Goal: Find specific page/section: Find specific page/section

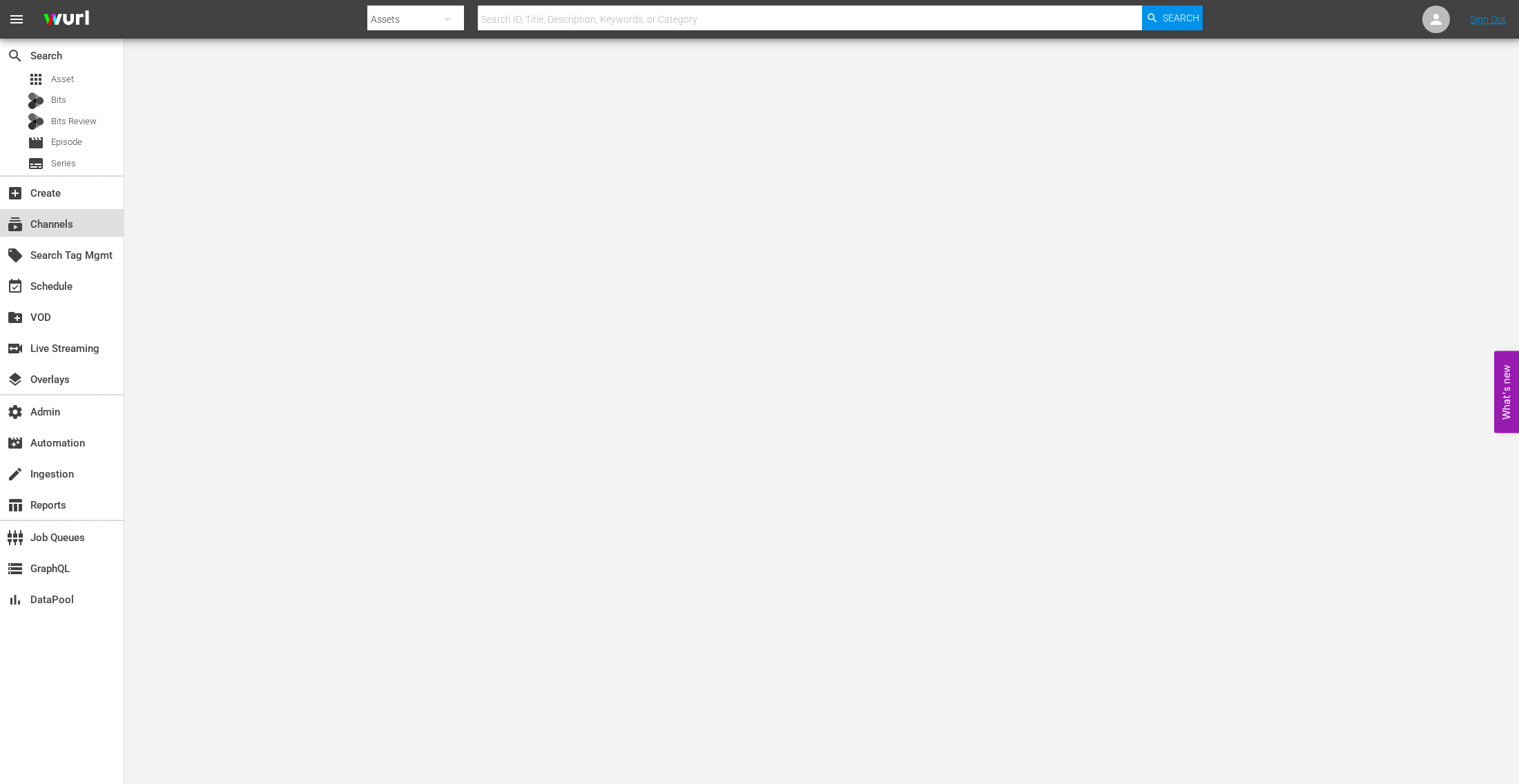
click at [93, 223] on div "subscriptions Channels" at bounding box center [62, 223] width 123 height 27
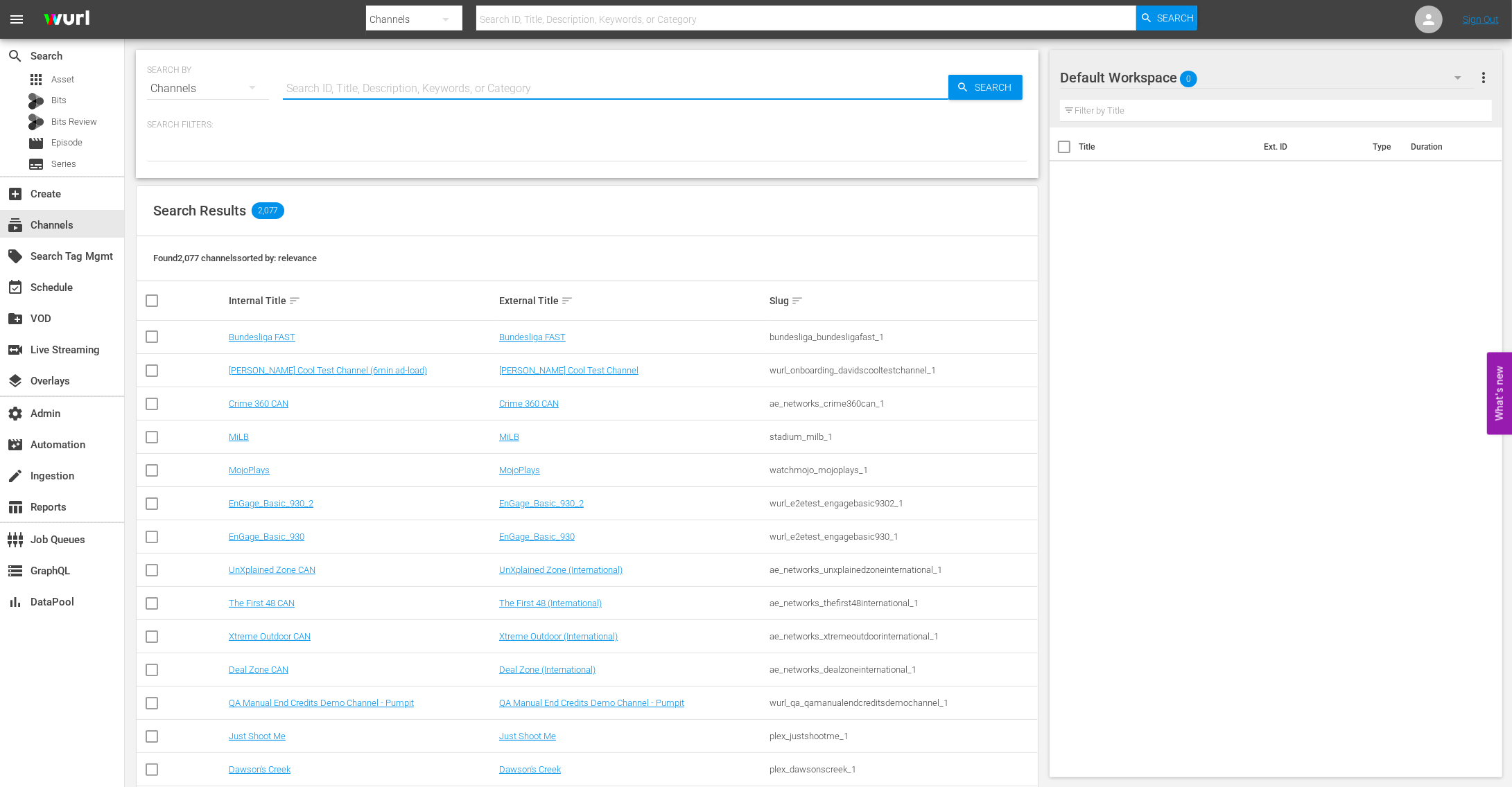
click at [411, 87] on input "text" at bounding box center [615, 89] width 666 height 34
type input "[GEOGRAPHIC_DATA]"
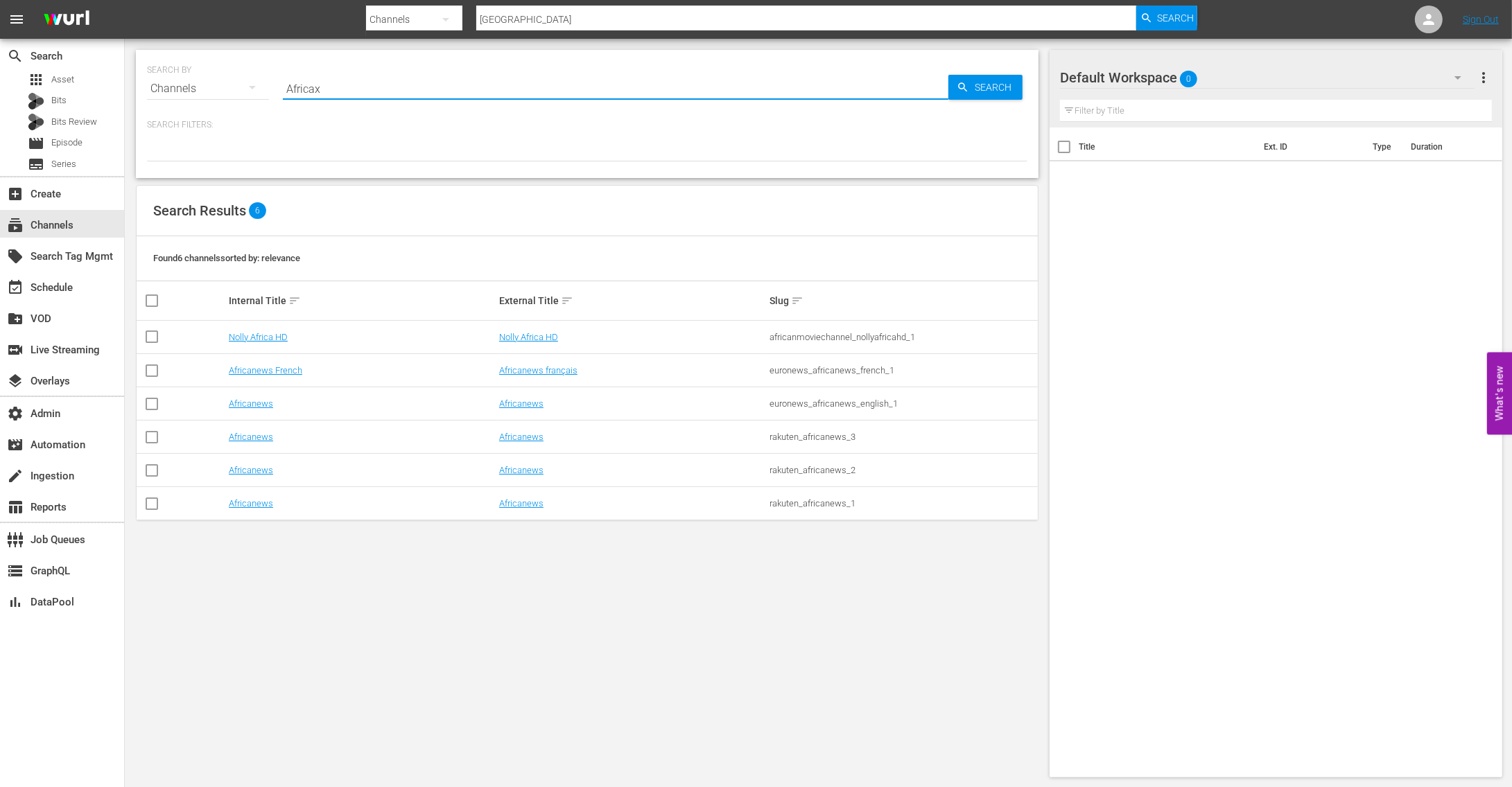
type input "Africaxp"
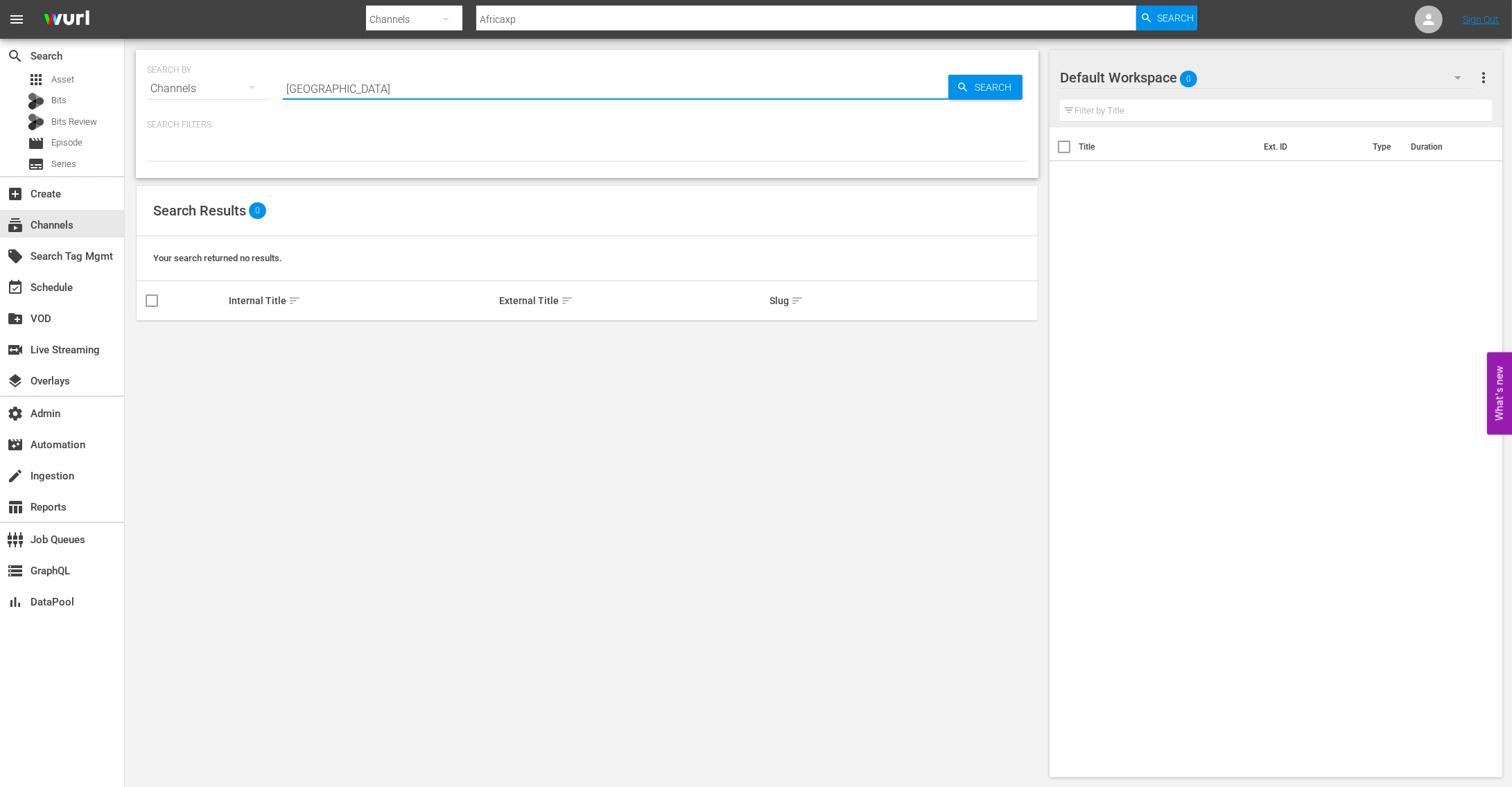
type input "[GEOGRAPHIC_DATA]"
